Goal: Check status: Check status

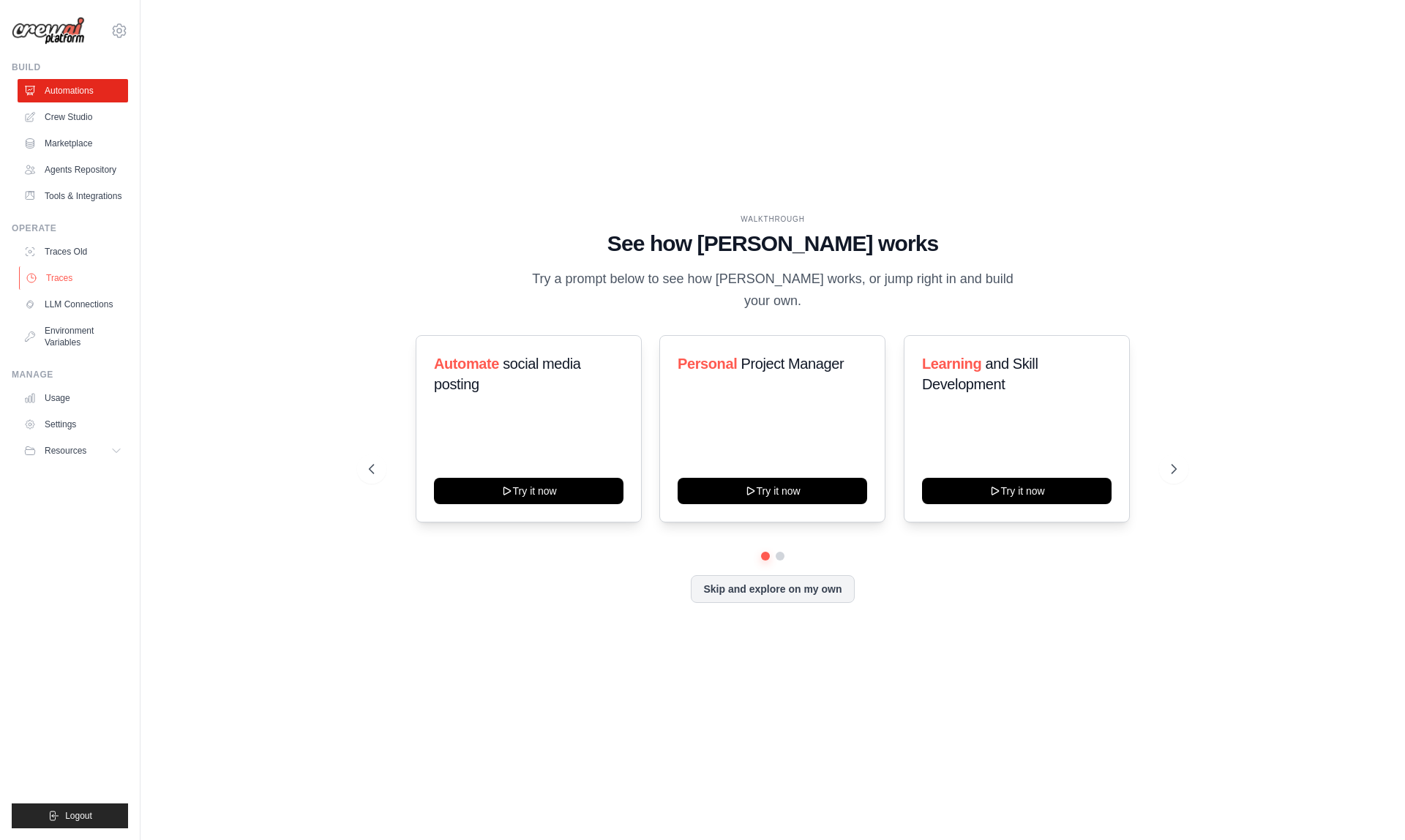
click at [83, 283] on link "Traces" at bounding box center [74, 278] width 110 height 23
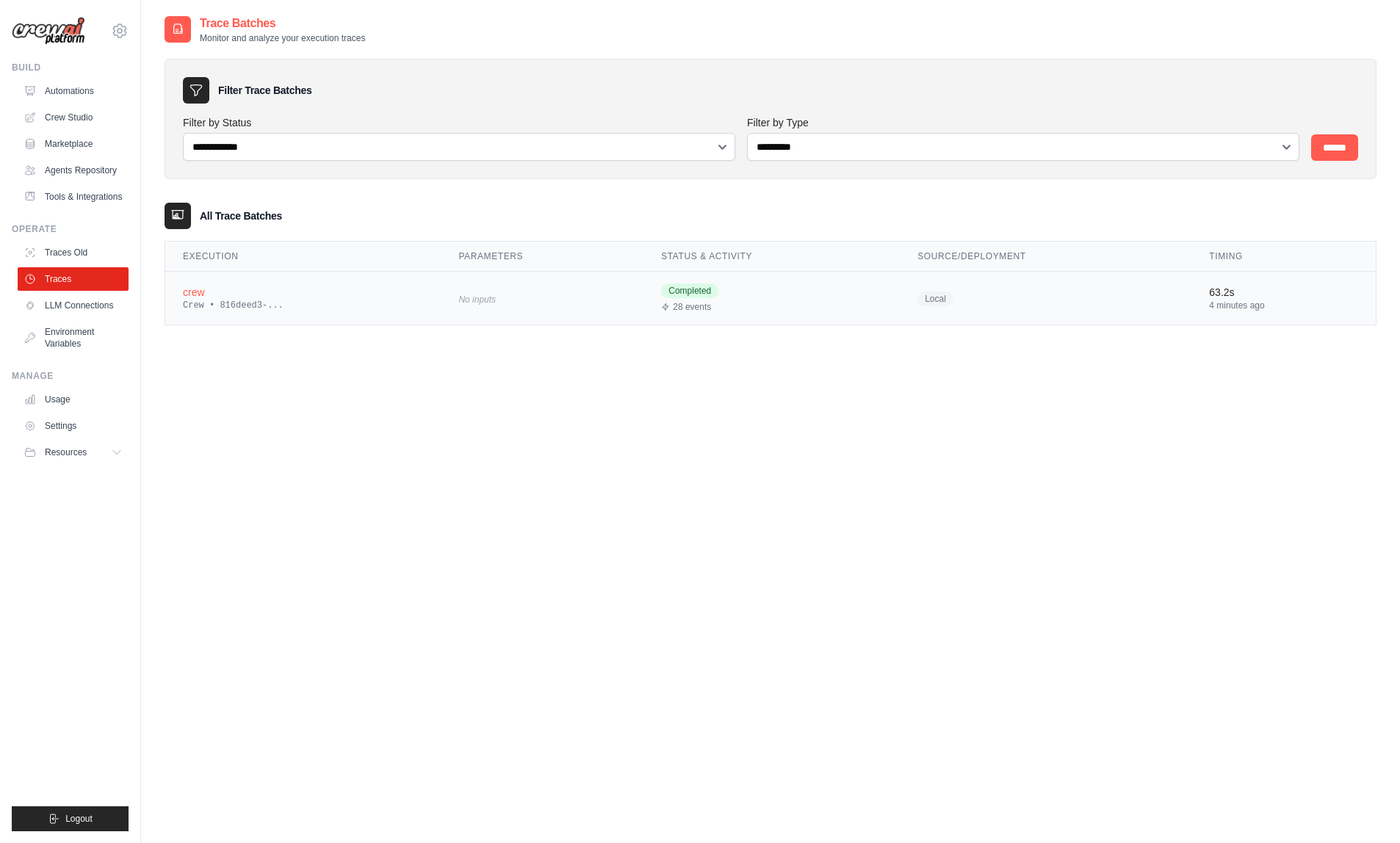
click at [406, 308] on div "Crew • 816deed3-..." at bounding box center [303, 305] width 240 height 12
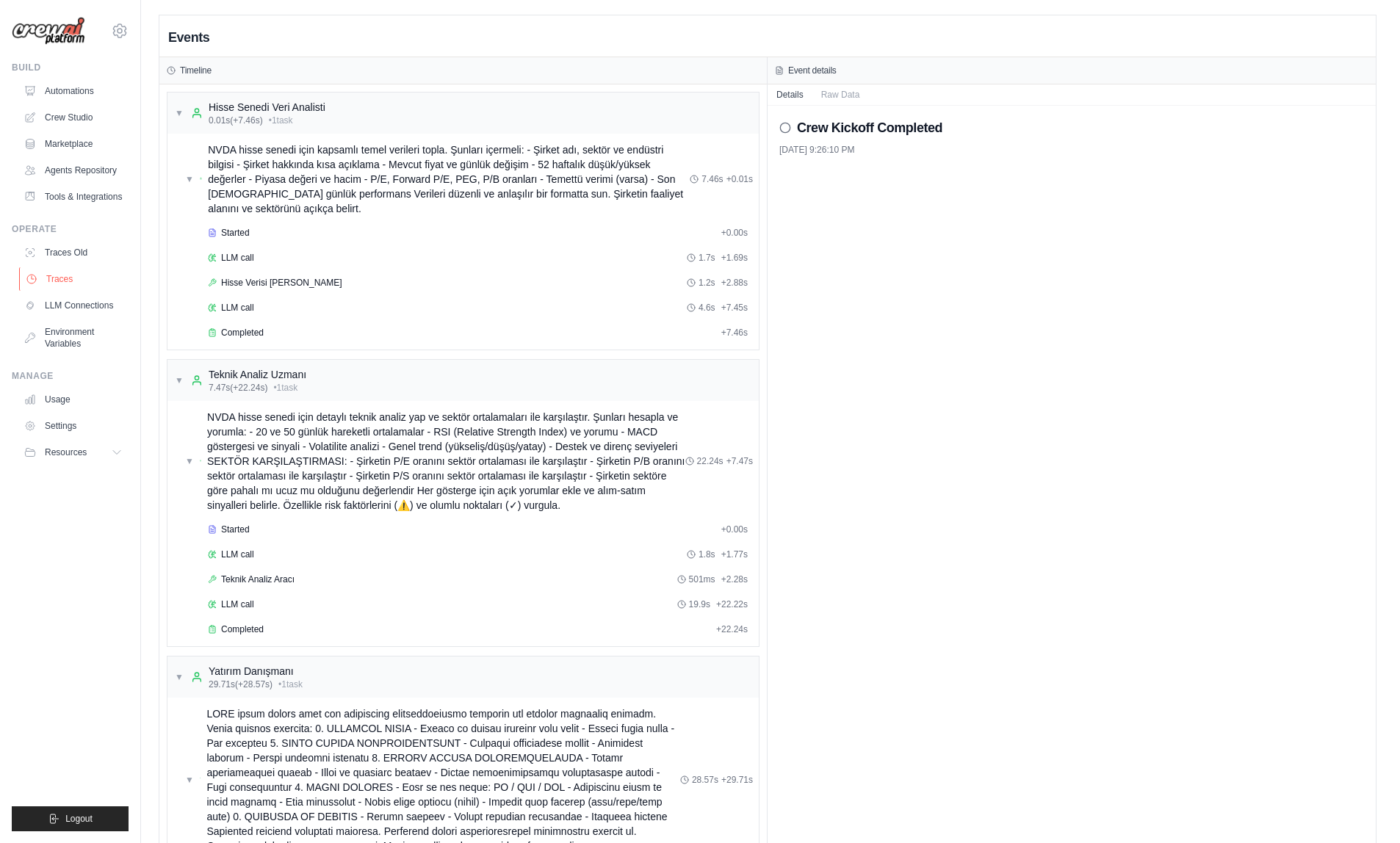
click at [73, 284] on link "Traces" at bounding box center [74, 279] width 111 height 23
